Goal: Task Accomplishment & Management: Use online tool/utility

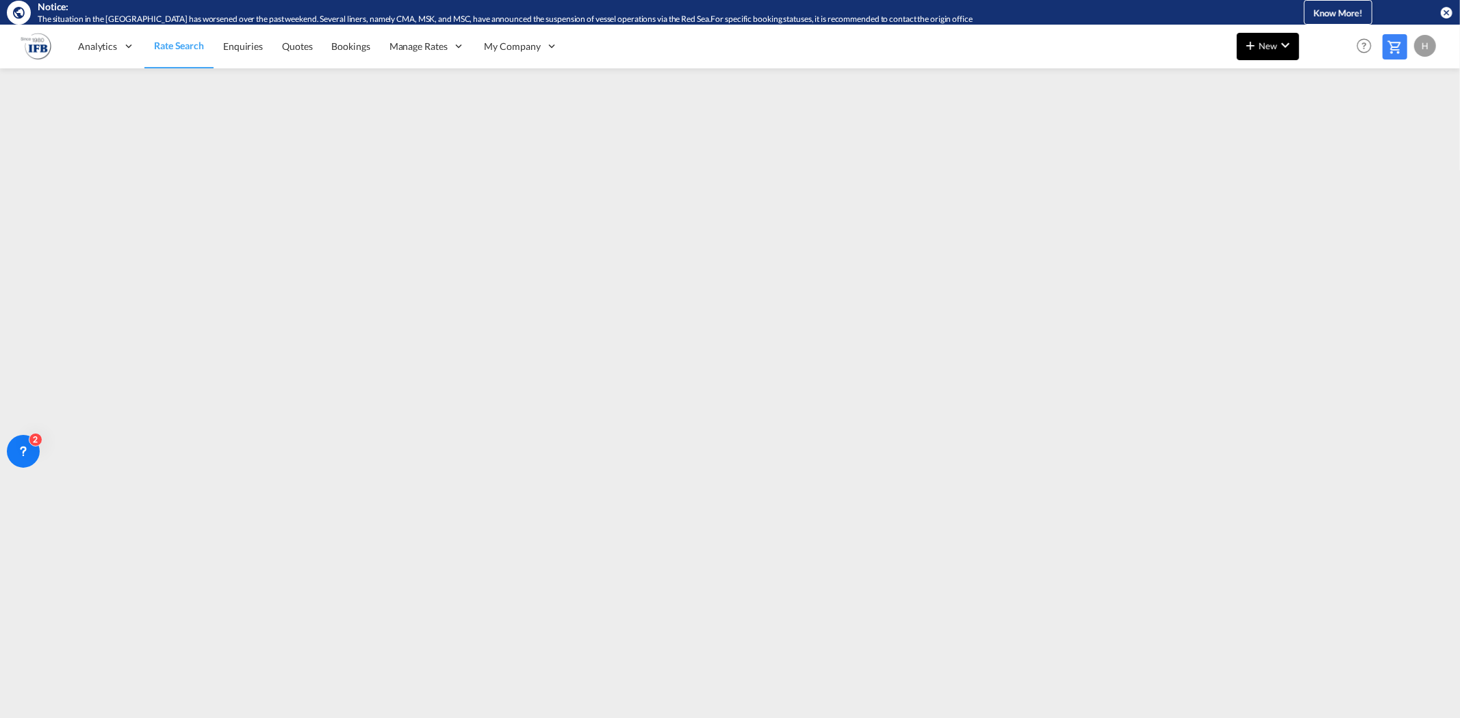
click at [1287, 51] on md-icon "icon-chevron-down" at bounding box center [1285, 45] width 16 height 16
click at [1328, 123] on span "Ratesheet" at bounding box center [1324, 127] width 15 height 27
click at [182, 47] on span "Rate Search" at bounding box center [178, 46] width 49 height 12
